Goal: Task Accomplishment & Management: Use online tool/utility

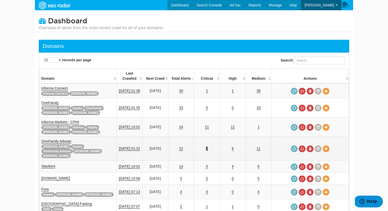
click at [208, 147] on link "5" at bounding box center [207, 149] width 2 height 4
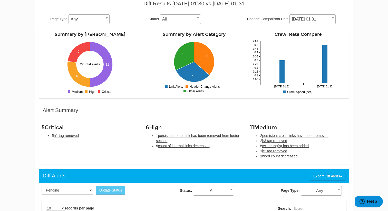
scroll to position [66, 0]
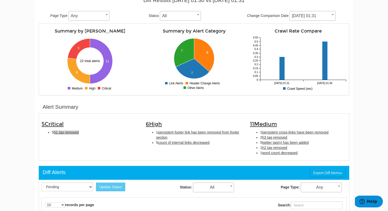
click at [73, 130] on span "h1 tag removed" at bounding box center [66, 132] width 25 height 4
type input "h1 tag removed"
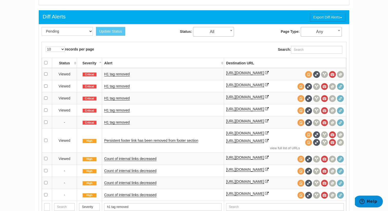
scroll to position [229, 0]
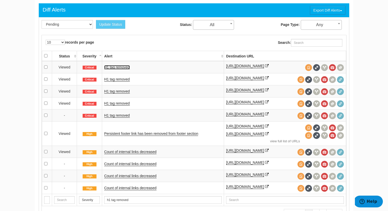
click at [120, 69] on link "H1 tag removed" at bounding box center [117, 67] width 26 height 4
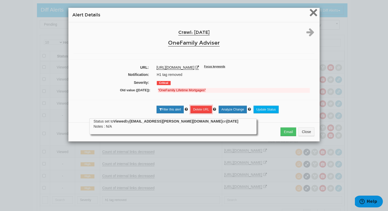
click at [313, 14] on span "×" at bounding box center [313, 12] width 9 height 17
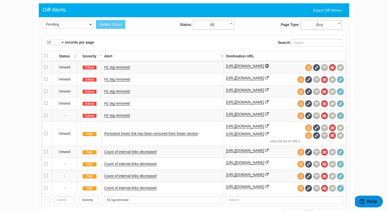
click at [265, 68] on icon at bounding box center [267, 66] width 4 height 4
